Goal: Task Accomplishment & Management: Complete application form

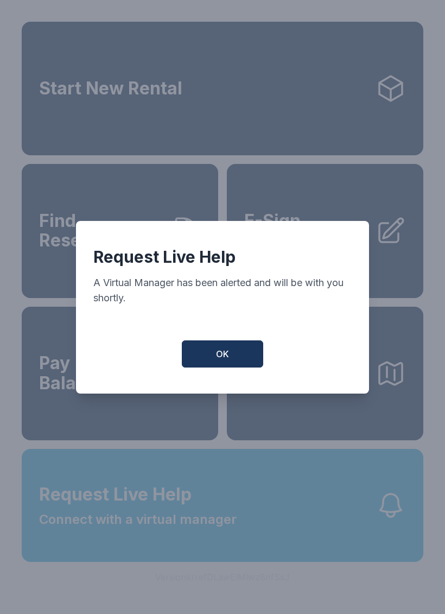
click at [219, 361] on span "OK" at bounding box center [222, 353] width 13 height 13
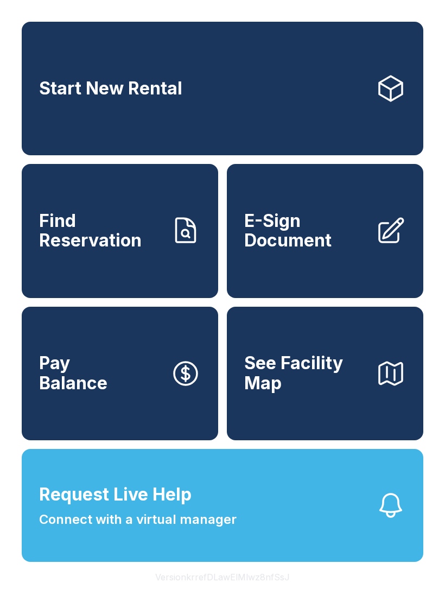
click at [350, 282] on link "E-Sign Document" at bounding box center [325, 231] width 197 height 134
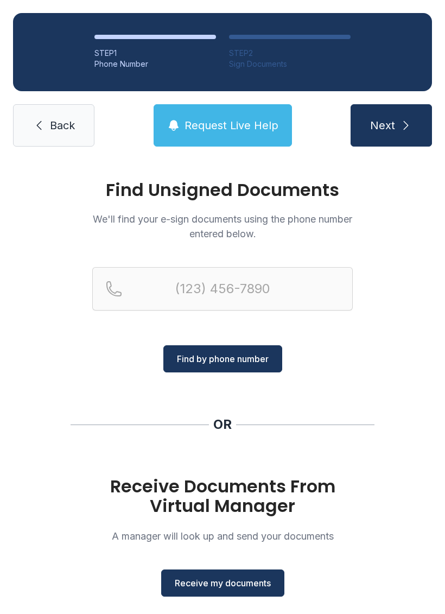
click at [247, 579] on span "Receive my documents" at bounding box center [223, 583] width 96 height 13
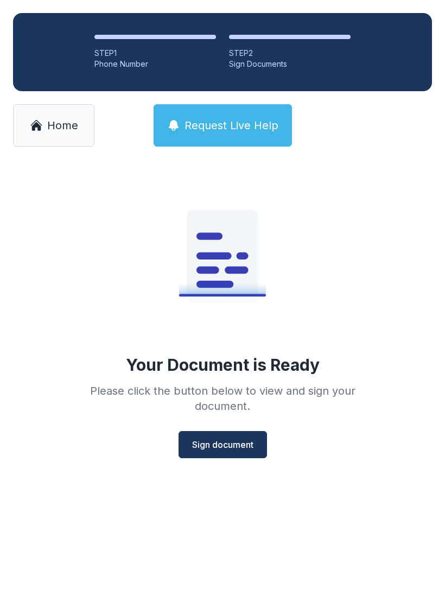
click at [229, 445] on span "Sign document" at bounding box center [222, 444] width 61 height 13
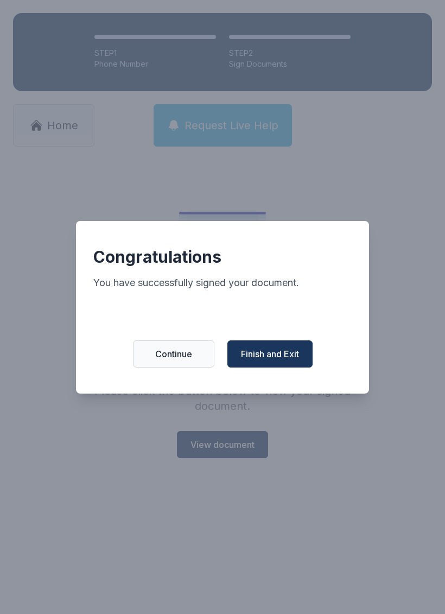
click at [185, 352] on button "Continue" at bounding box center [173, 353] width 81 height 27
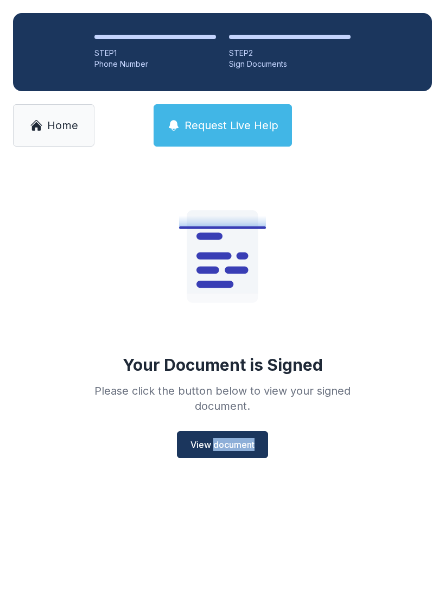
click at [364, 582] on main "Your Document is Signed Please click the button below to view your signed docum…" at bounding box center [222, 387] width 445 height 454
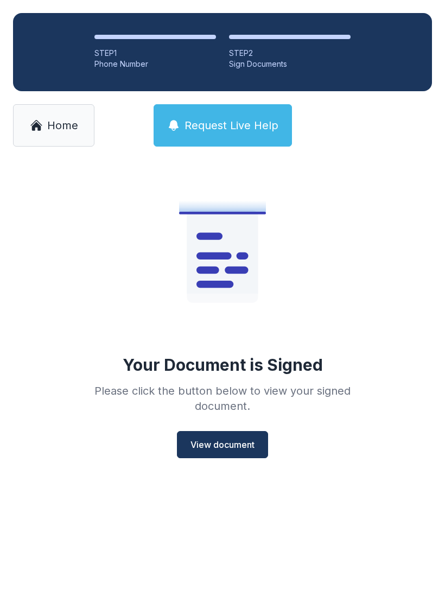
click at [46, 146] on link "Home" at bounding box center [53, 125] width 81 height 42
